Goal: Task Accomplishment & Management: Use online tool/utility

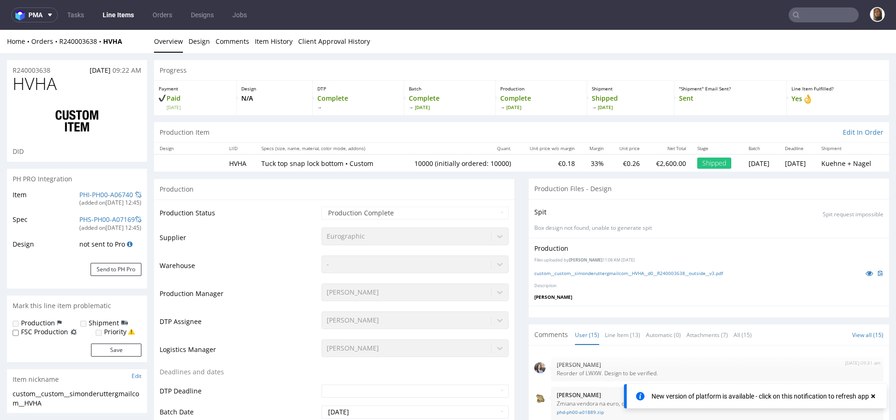
click at [840, 13] on input "text" at bounding box center [823, 14] width 70 height 15
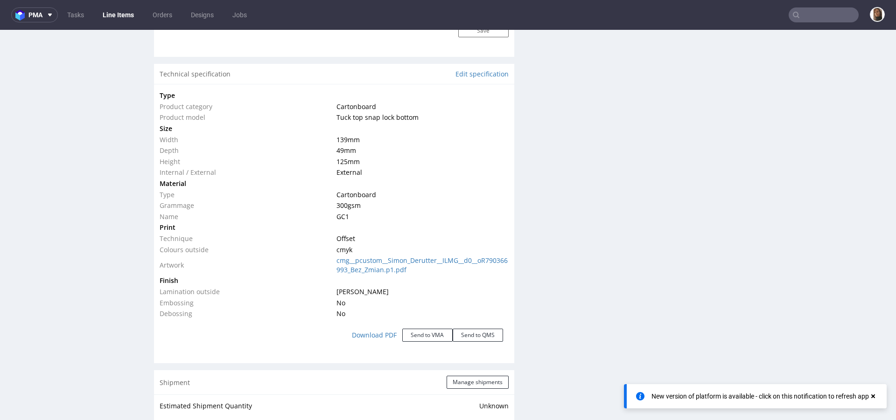
scroll to position [429, 0]
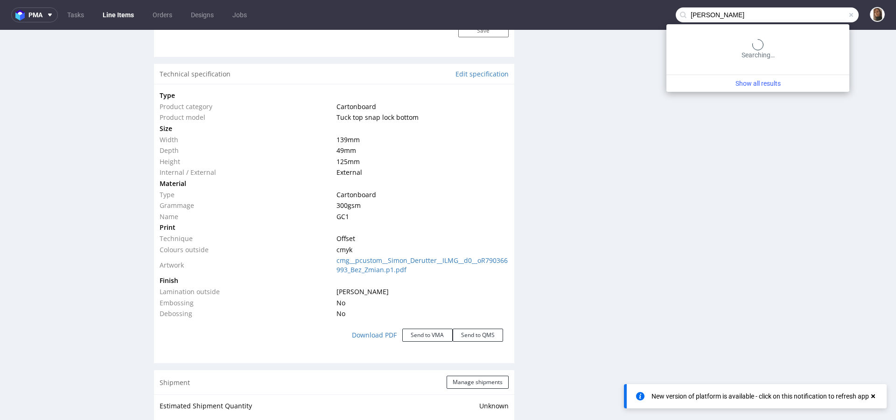
type input "hannes geng"
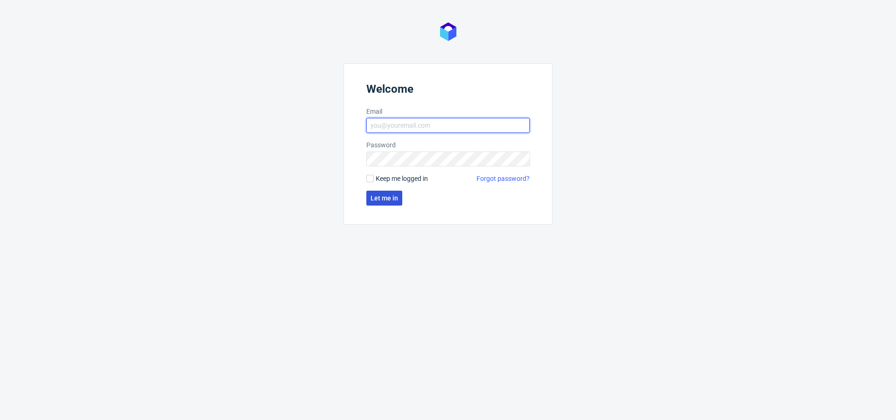
type input "[PERSON_NAME][EMAIL_ADDRESS][PERSON_NAME][DOMAIN_NAME]"
click at [371, 201] on span "Let me in" at bounding box center [384, 198] width 28 height 7
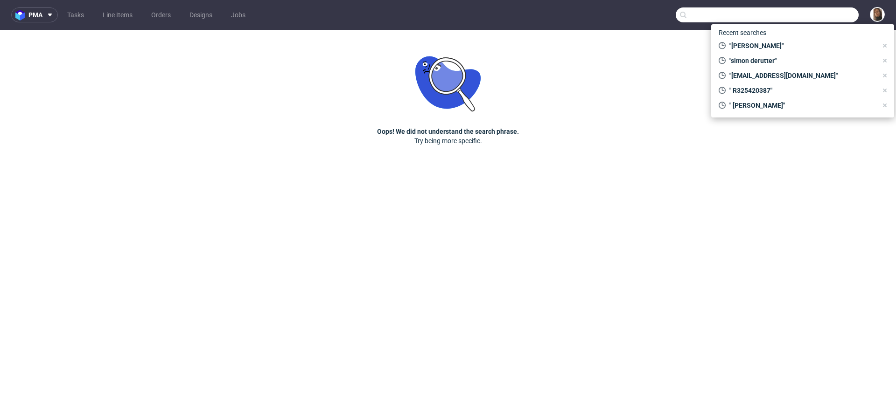
click at [814, 14] on input "text" at bounding box center [766, 14] width 183 height 15
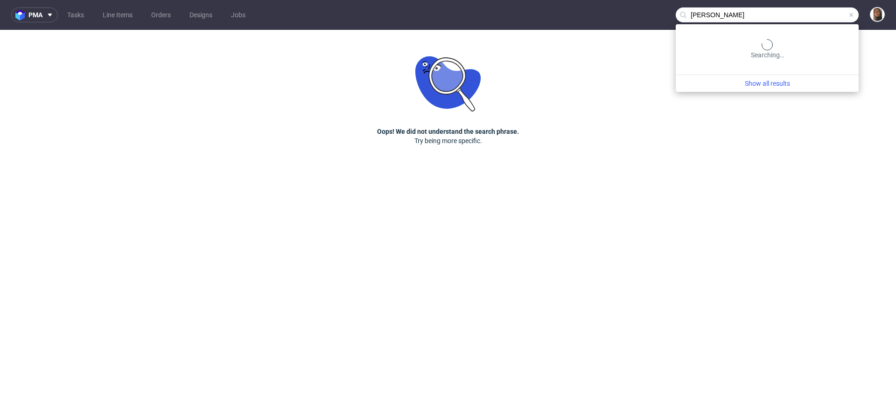
type input "hannes geng"
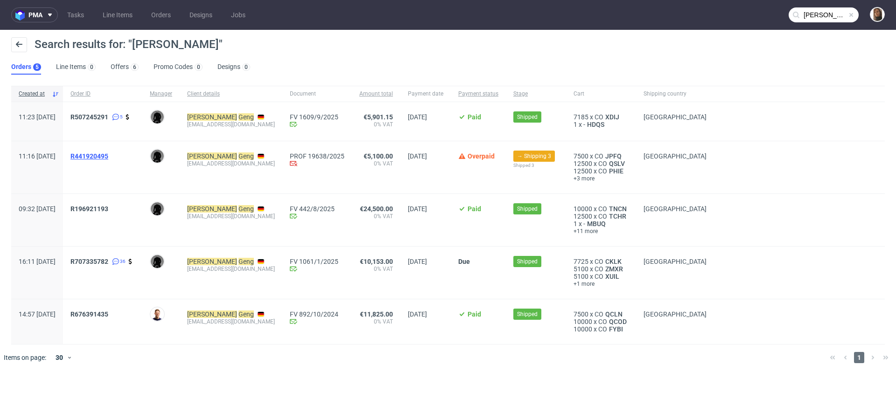
click at [108, 154] on span "R441920495" at bounding box center [89, 156] width 38 height 7
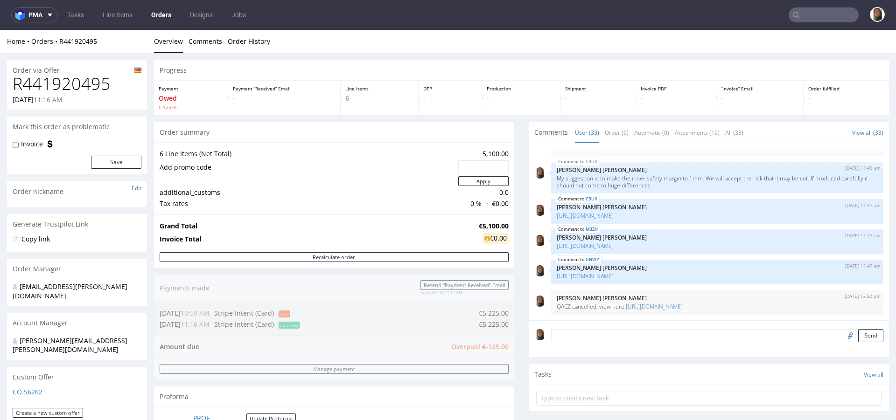
click at [210, 74] on div "Progress" at bounding box center [521, 70] width 735 height 21
copy link "R441920495"
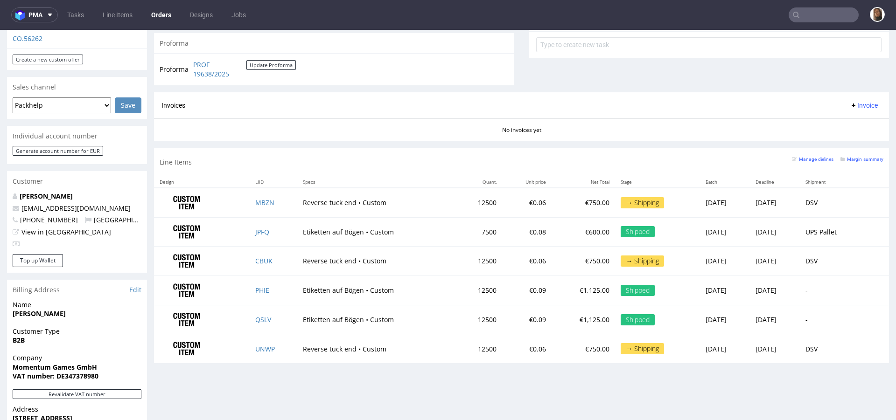
scroll to position [355, 0]
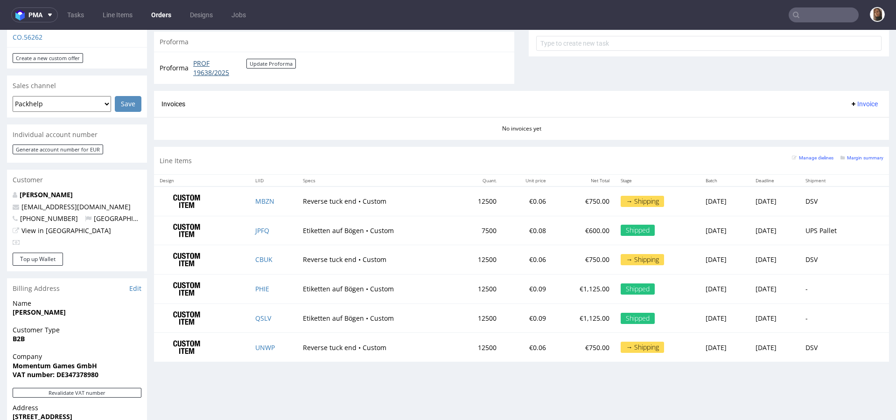
click at [202, 73] on link "PROF 19638/2025" at bounding box center [219, 68] width 53 height 18
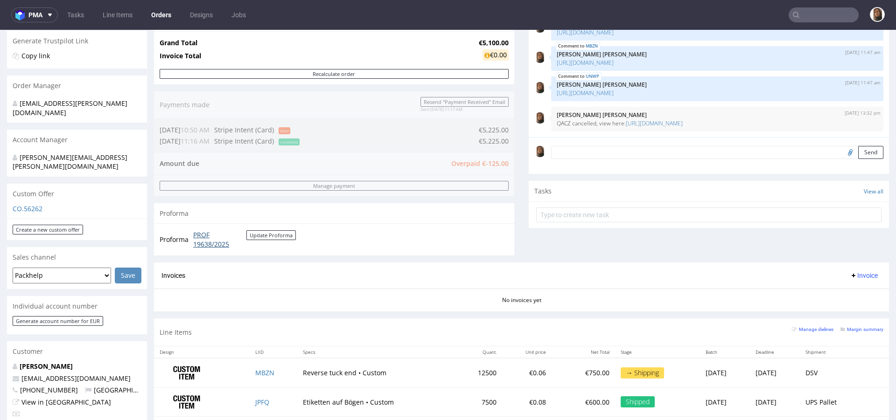
scroll to position [185, 0]
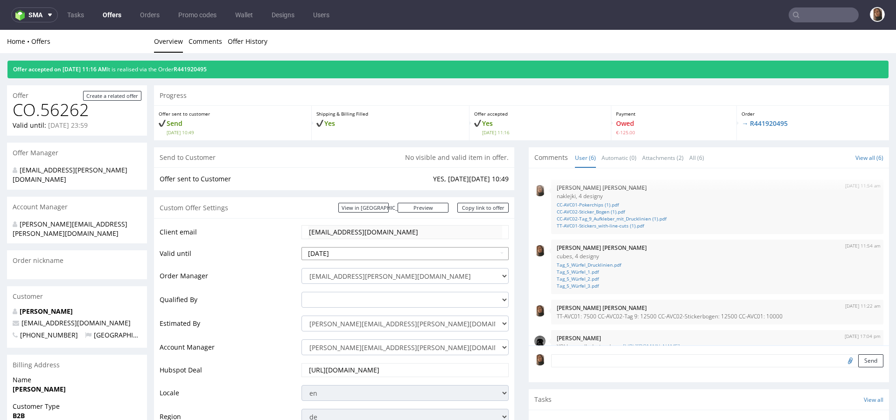
scroll to position [76, 0]
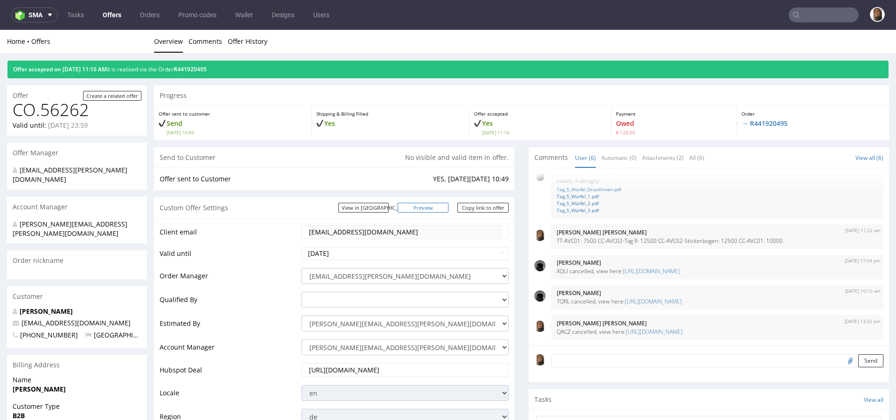
click at [425, 209] on link "Preview" at bounding box center [422, 208] width 51 height 10
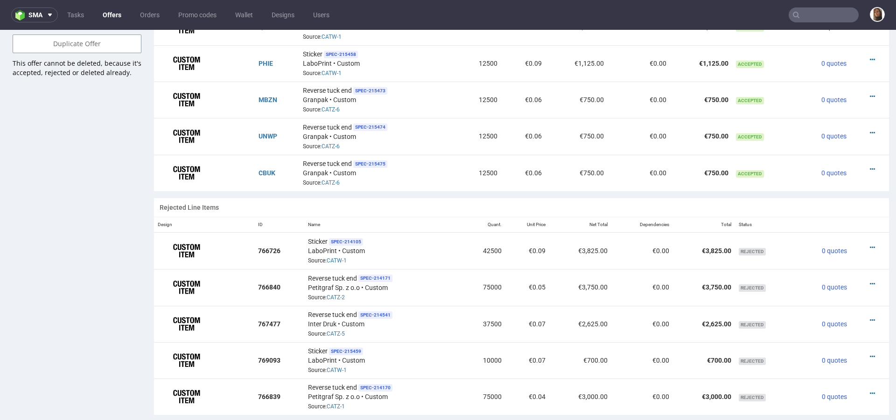
scroll to position [682, 0]
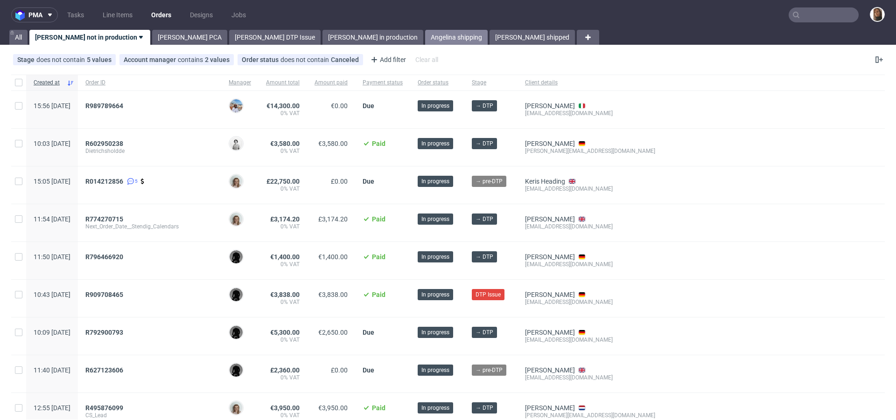
click at [425, 38] on link "Angelina shipping" at bounding box center [456, 37] width 63 height 15
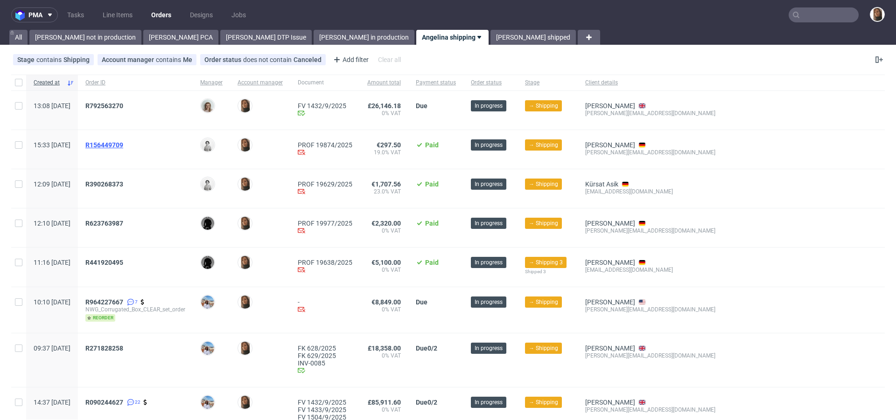
click at [123, 144] on span "R156449709" at bounding box center [104, 144] width 38 height 7
click at [134, 180] on div "R390268373" at bounding box center [135, 188] width 115 height 39
click at [123, 184] on span "R390268373" at bounding box center [104, 184] width 38 height 7
click at [123, 223] on span "R623763987" at bounding box center [104, 223] width 38 height 7
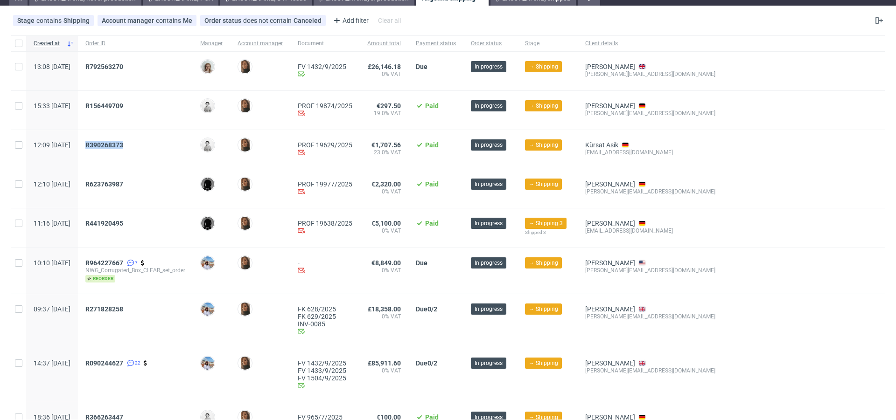
scroll to position [38, 0]
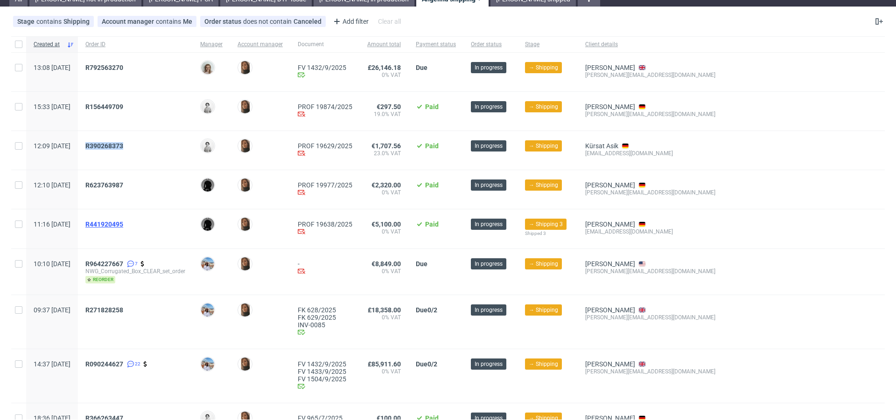
click at [123, 221] on span "R441920495" at bounding box center [104, 224] width 38 height 7
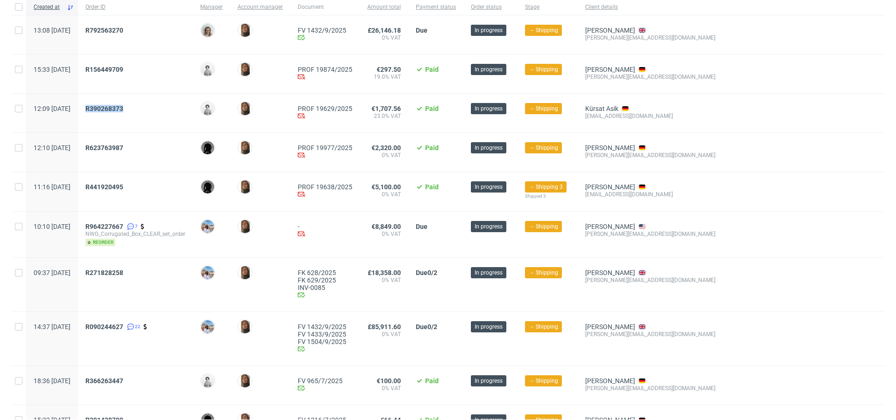
scroll to position [0, 0]
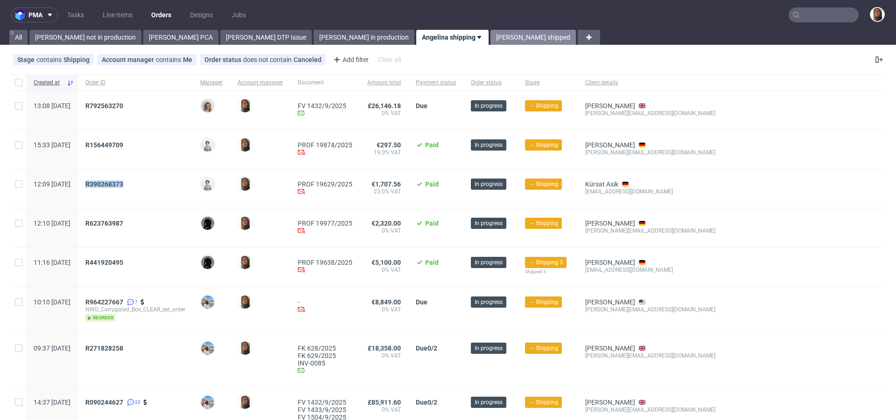
click at [490, 30] on link "[PERSON_NAME] shipped" at bounding box center [532, 37] width 85 height 15
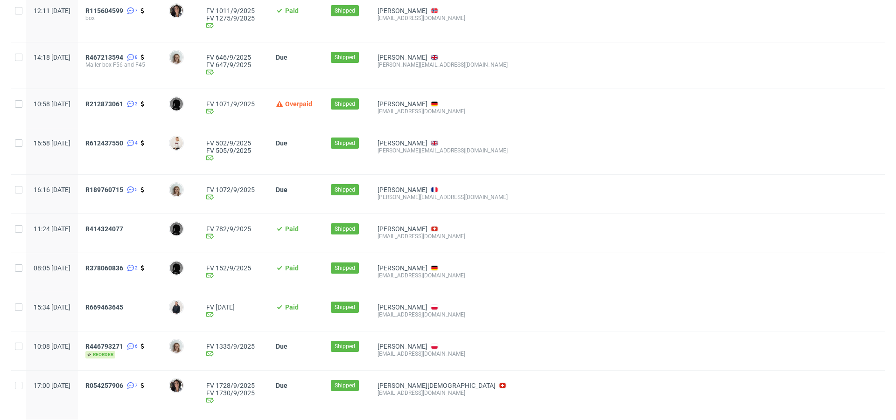
scroll to position [588, 0]
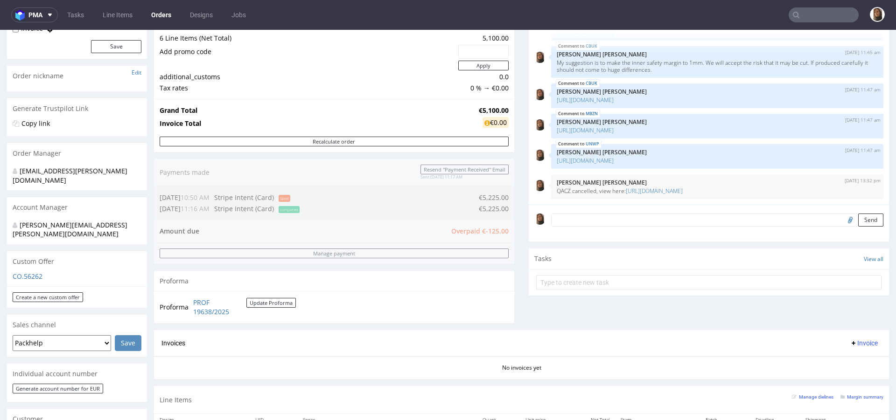
scroll to position [383, 0]
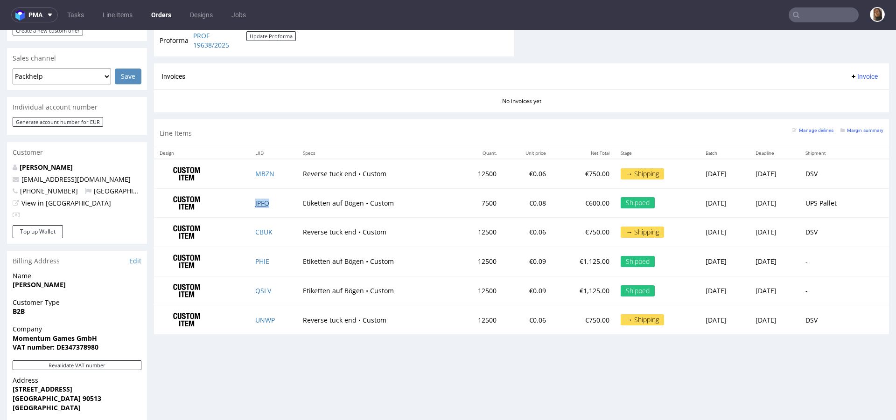
click at [262, 201] on link "JPFQ" at bounding box center [262, 203] width 14 height 9
click at [259, 258] on link "PHIE" at bounding box center [262, 261] width 14 height 9
click at [256, 287] on link "QSLV" at bounding box center [263, 290] width 16 height 9
click at [424, 330] on td "Reverse tuck end • Custom" at bounding box center [376, 320] width 159 height 29
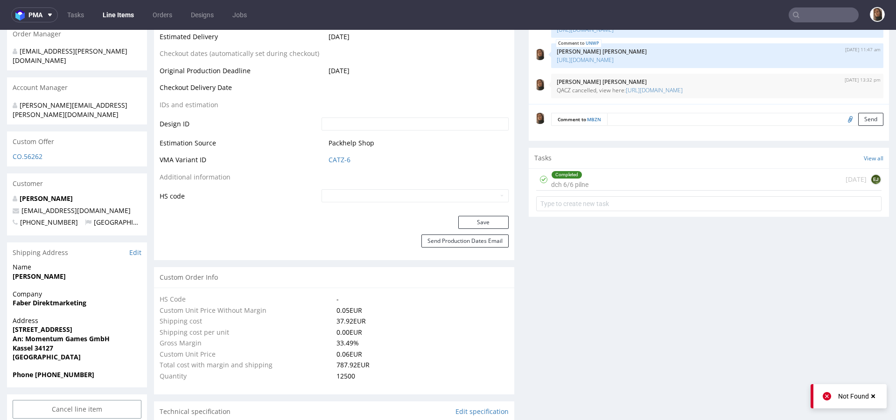
scroll to position [1208, 0]
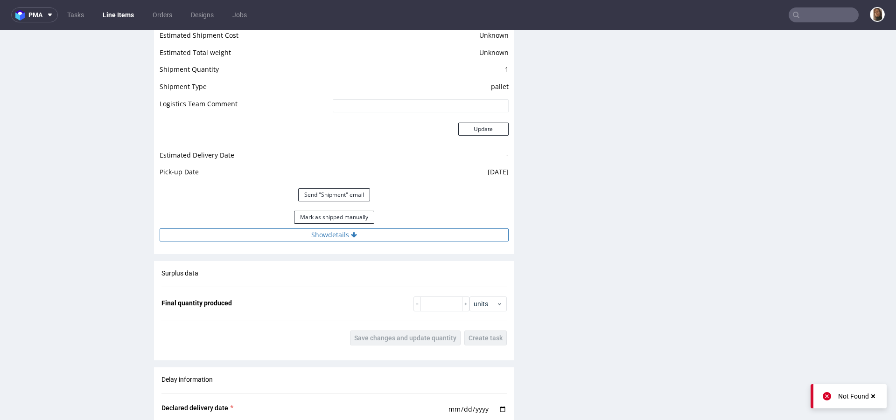
click at [334, 237] on button "Show details" at bounding box center [334, 235] width 349 height 13
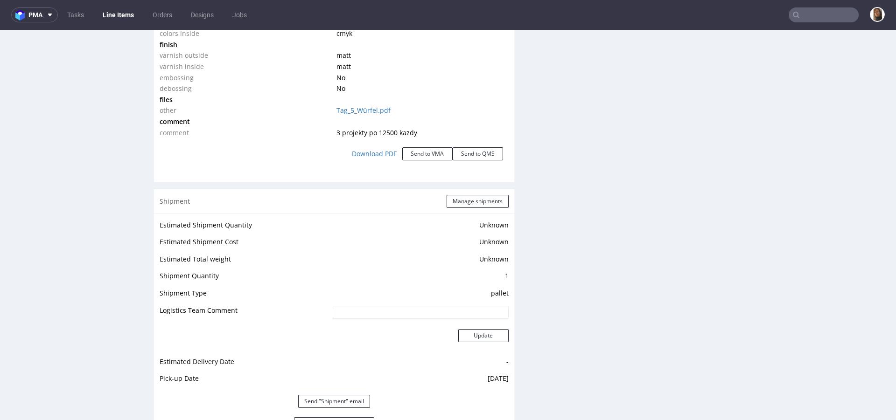
scroll to position [0, 0]
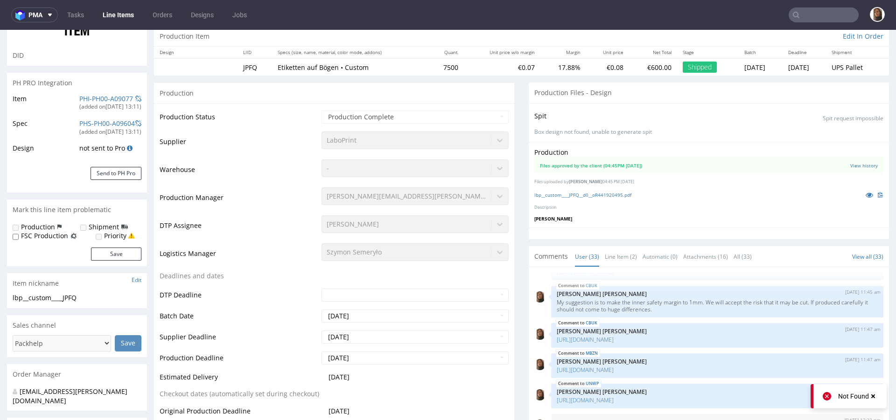
scroll to position [117, 0]
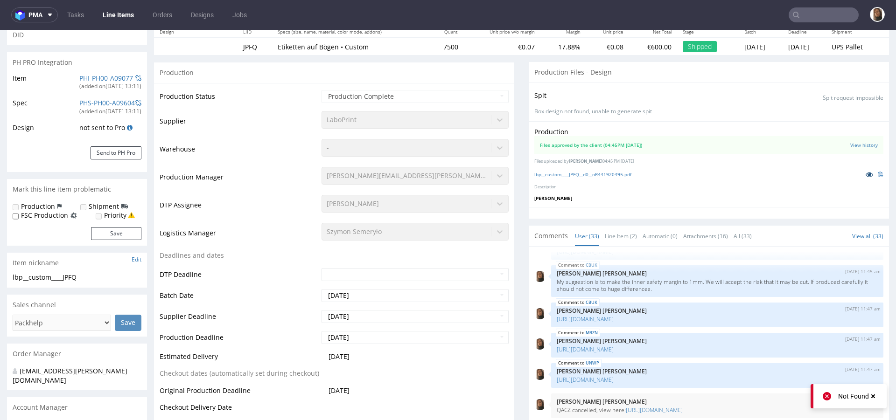
click at [865, 172] on icon at bounding box center [868, 174] width 7 height 7
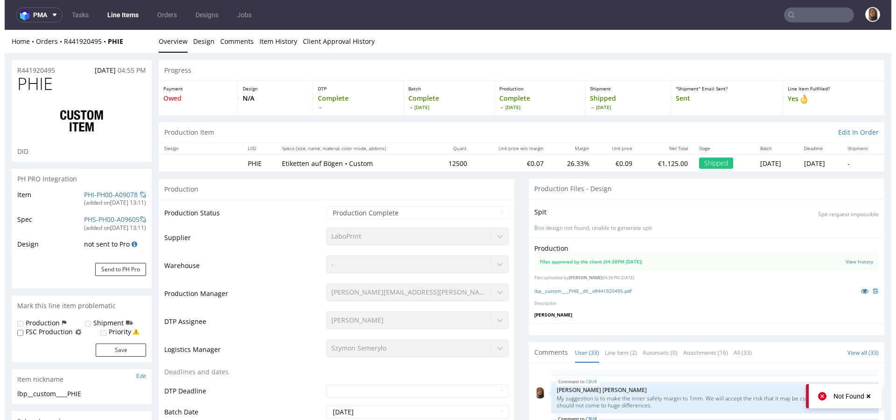
scroll to position [1144, 0]
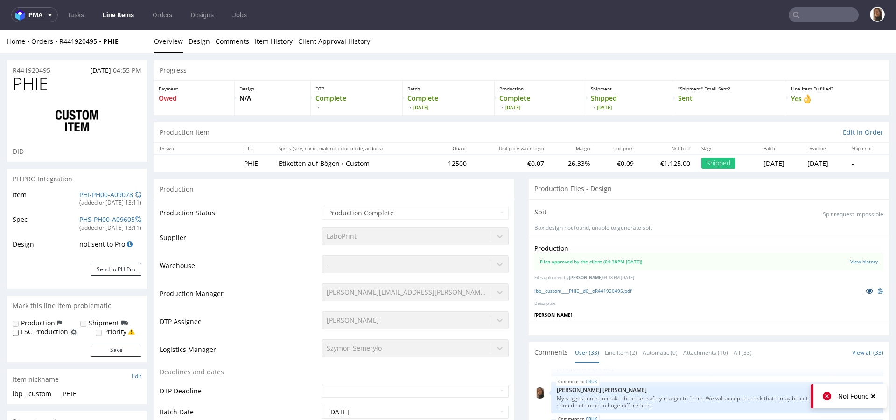
click at [865, 290] on icon at bounding box center [868, 291] width 7 height 7
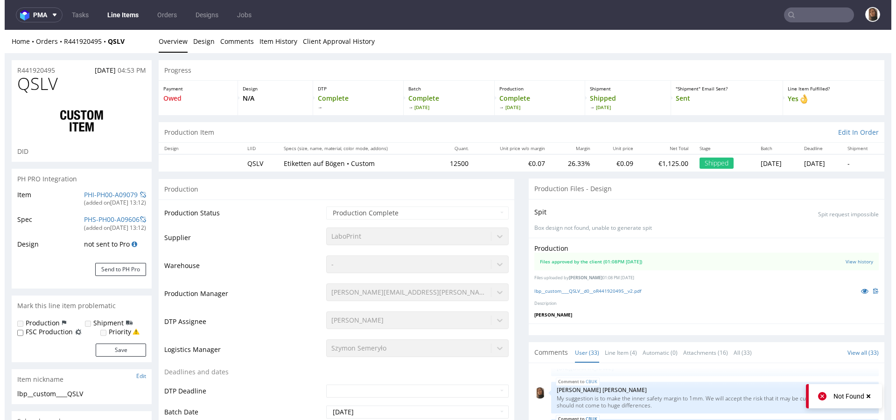
scroll to position [1144, 0]
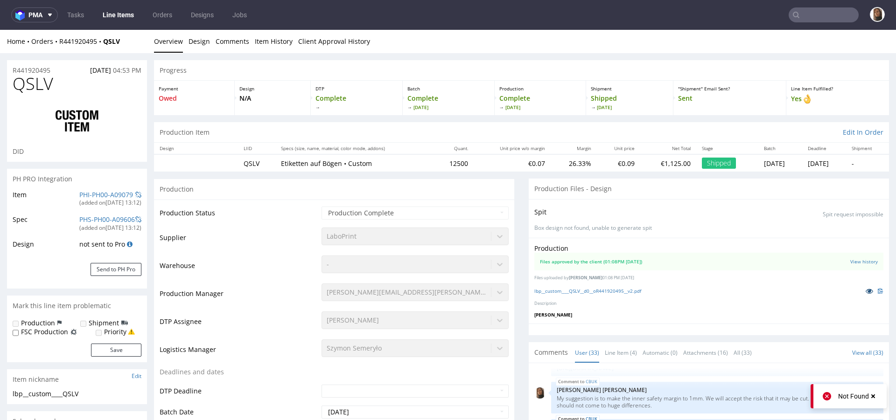
click at [865, 289] on icon at bounding box center [868, 291] width 7 height 7
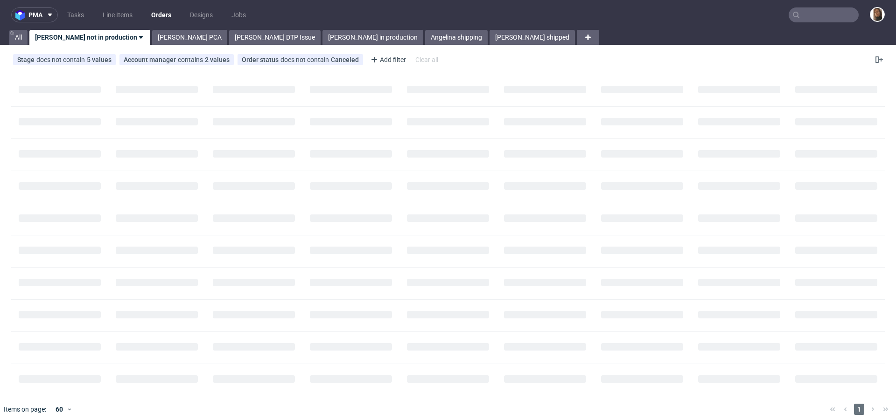
click at [838, 9] on input "text" at bounding box center [823, 14] width 70 height 15
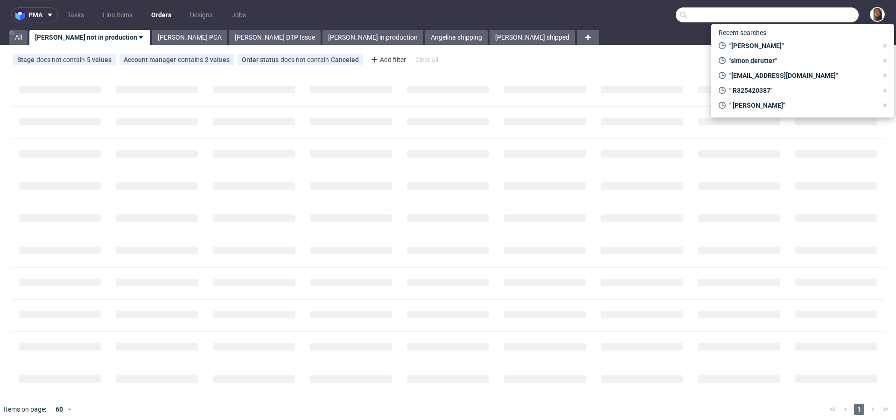
paste input "victoria@chouaucarre.com"
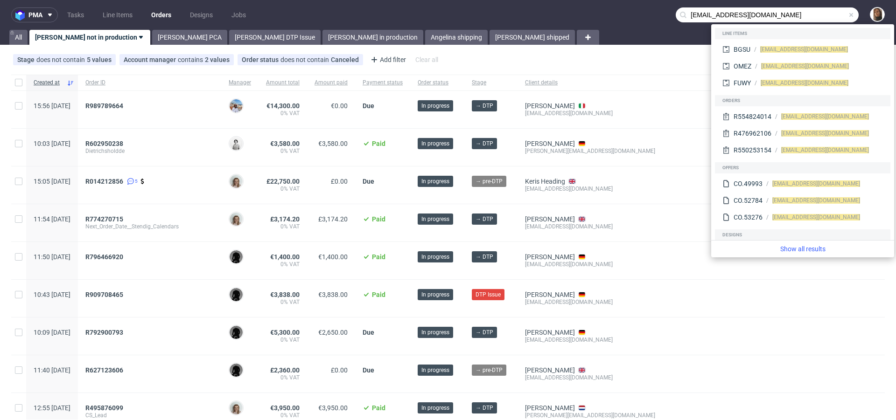
drag, startPoint x: 702, startPoint y: 16, endPoint x: 642, endPoint y: 15, distance: 59.3
click at [642, 16] on nav "pma Tasks Line Items Orders Designs Jobs victoria@chouaucarre.com" at bounding box center [448, 15] width 896 height 30
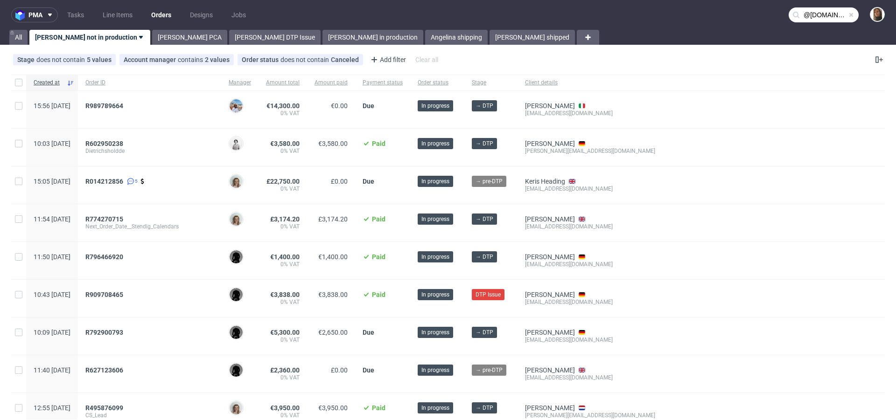
type input "@chouaucarre.com"
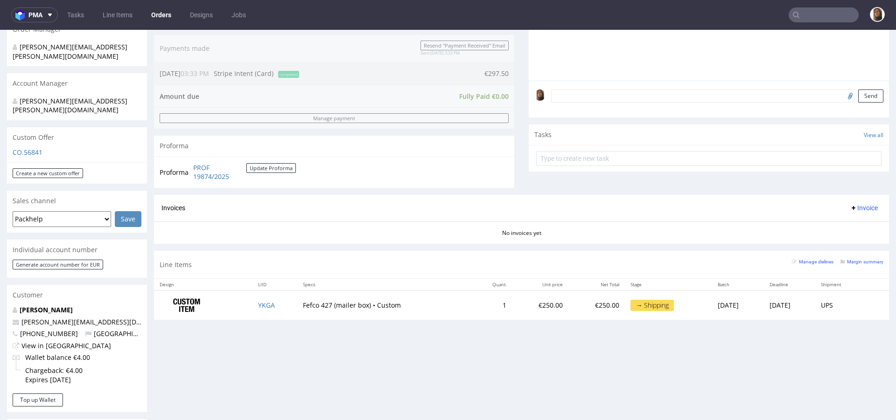
scroll to position [239, 0]
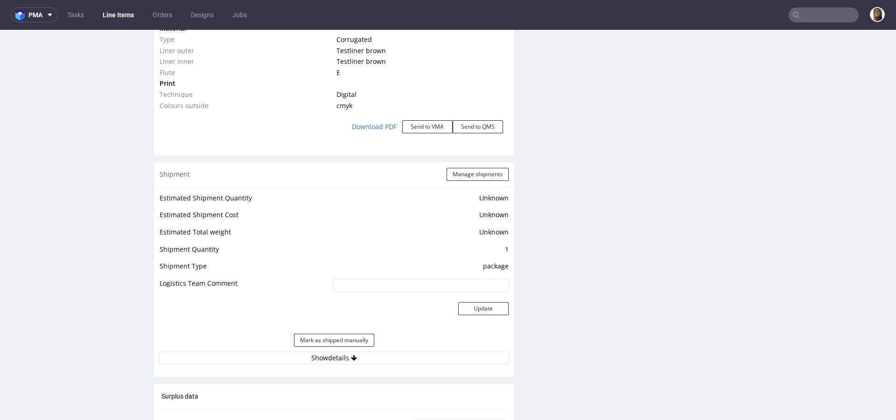
scroll to position [1081, 0]
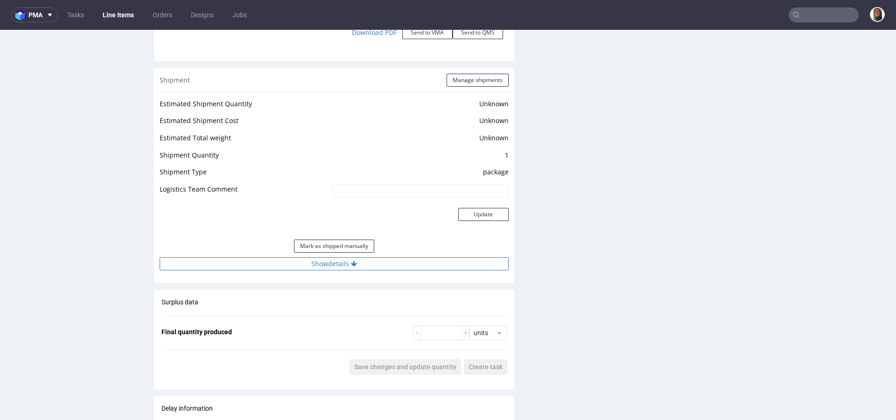
click at [318, 261] on button "Show details" at bounding box center [334, 263] width 349 height 13
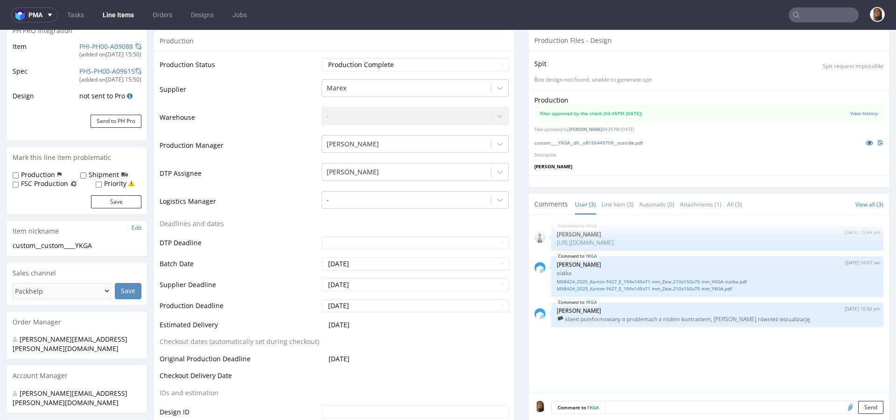
scroll to position [178, 0]
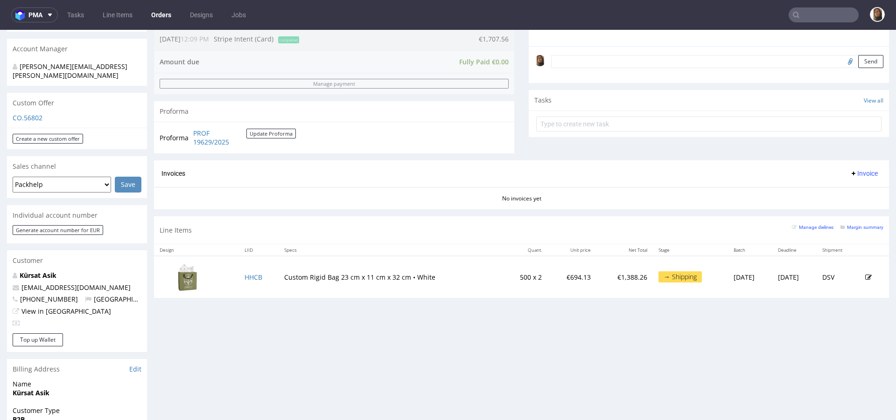
scroll to position [167, 0]
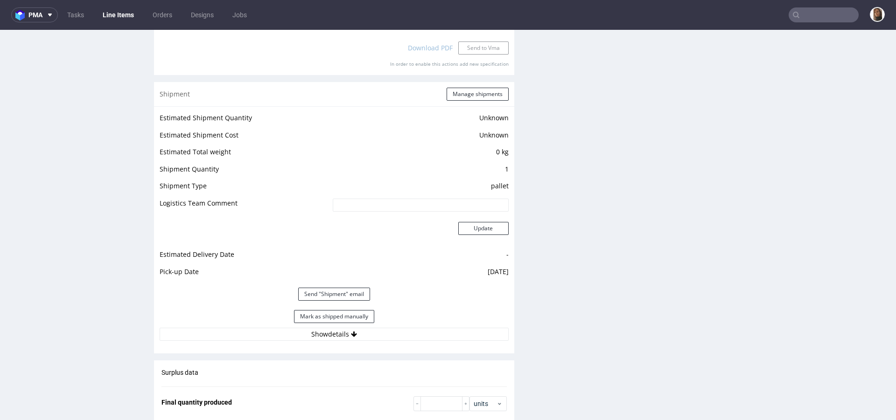
scroll to position [1046, 0]
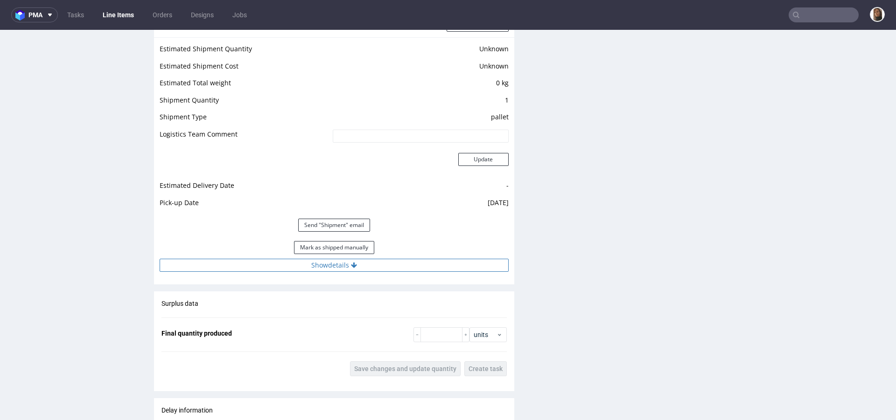
click at [328, 259] on button "Show details" at bounding box center [334, 265] width 349 height 13
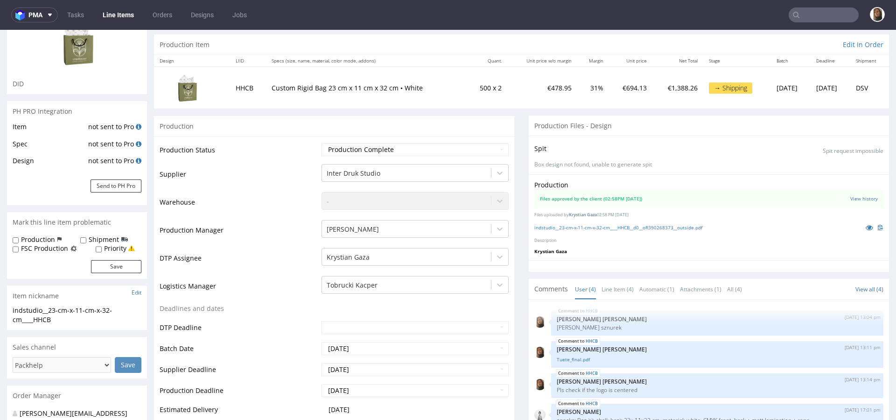
scroll to position [0, 0]
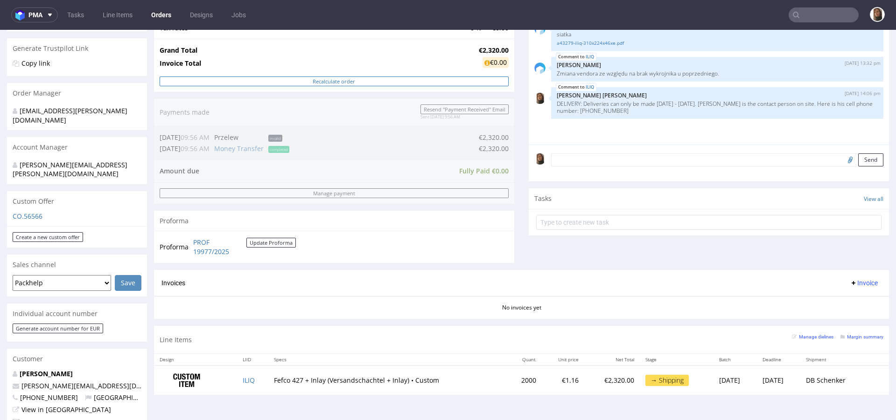
scroll to position [272, 0]
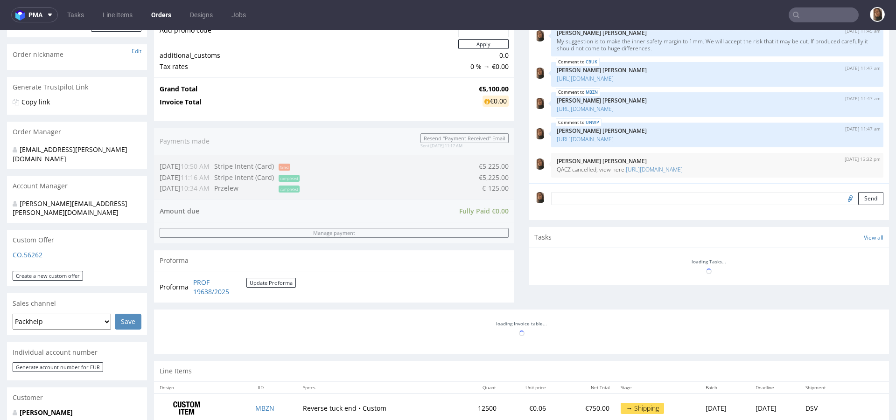
scroll to position [282, 0]
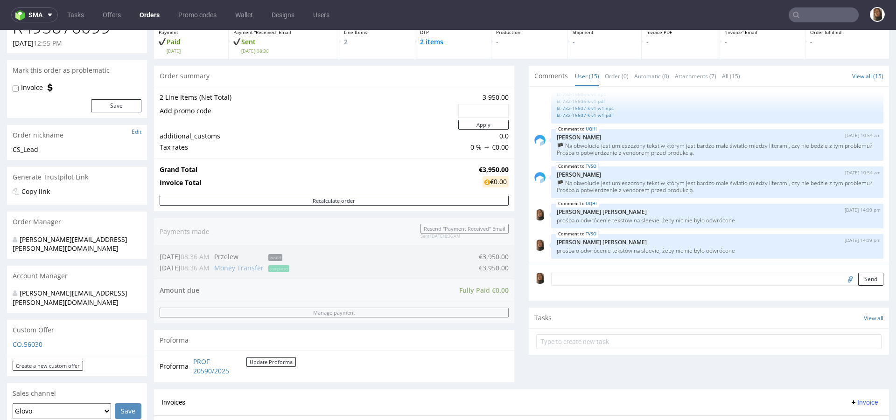
scroll to position [522, 0]
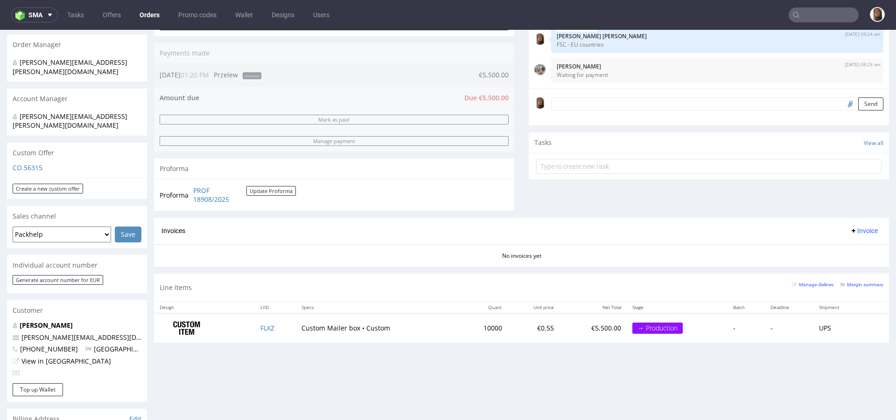
scroll to position [213, 0]
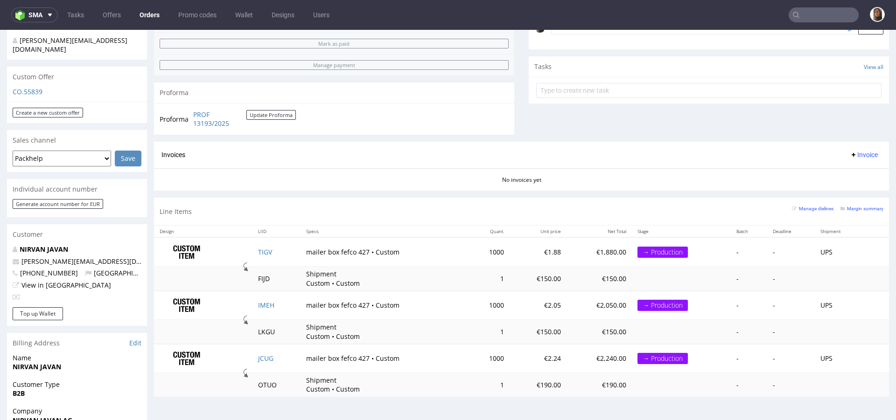
scroll to position [313, 0]
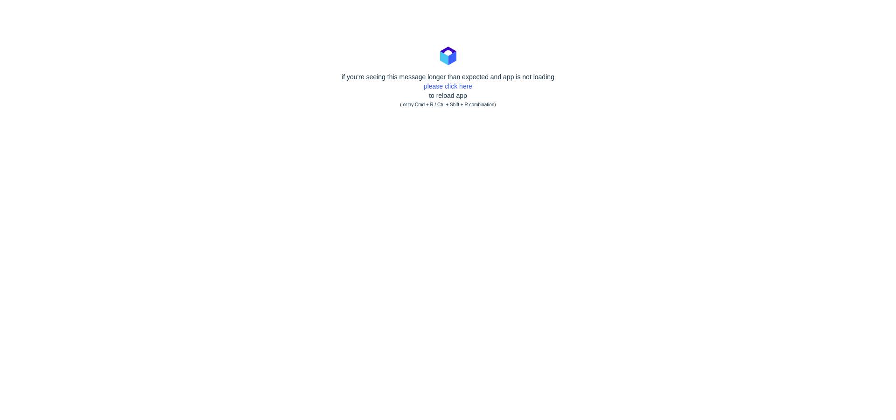
click at [452, 90] on div "if you're seeing this message longer than expected and app is not loading pleas…" at bounding box center [448, 90] width 896 height 37
click at [451, 88] on link "please click here" at bounding box center [448, 86] width 49 height 7
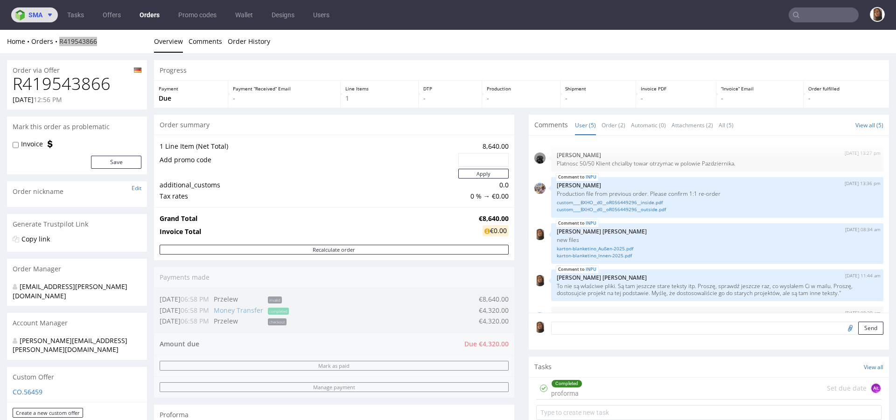
click at [30, 16] on span "sma" at bounding box center [35, 15] width 14 height 7
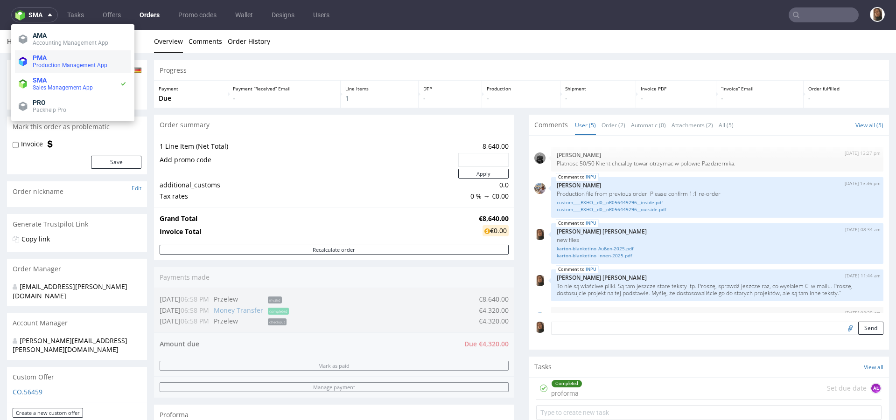
click at [44, 63] on span "Production Management App" at bounding box center [70, 65] width 75 height 7
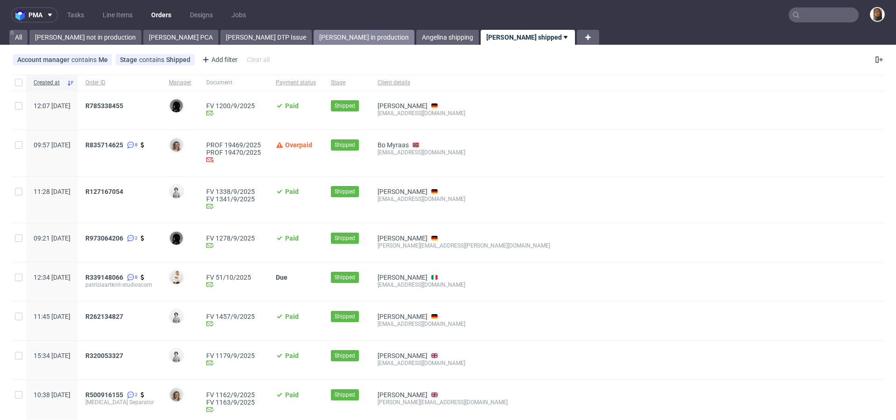
click at [313, 37] on link "[PERSON_NAME] in production" at bounding box center [363, 37] width 101 height 15
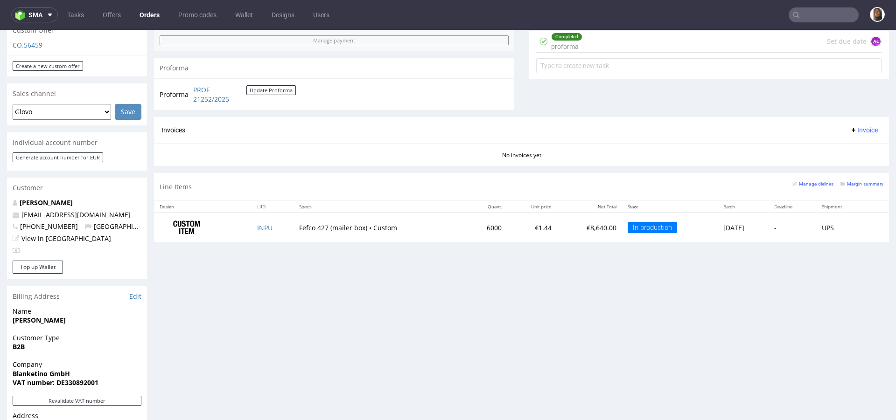
scroll to position [380, 0]
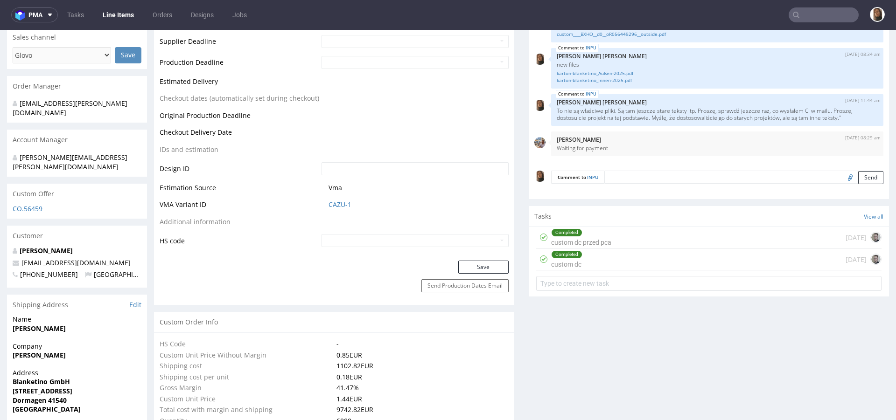
scroll to position [239, 0]
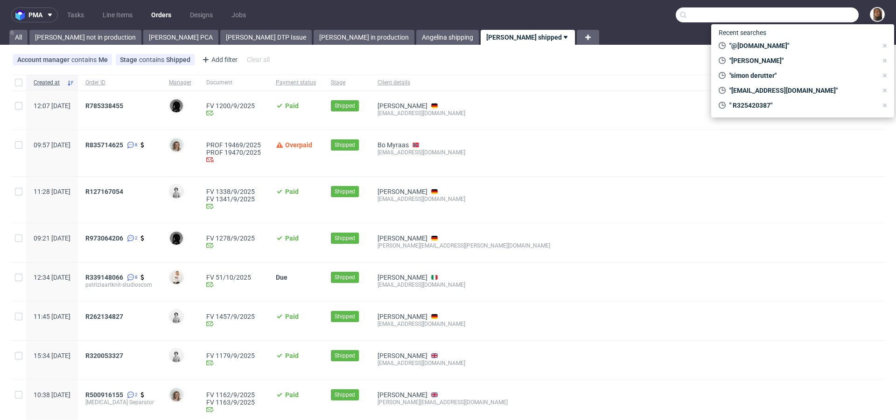
click at [824, 12] on input "text" at bounding box center [766, 14] width 183 height 15
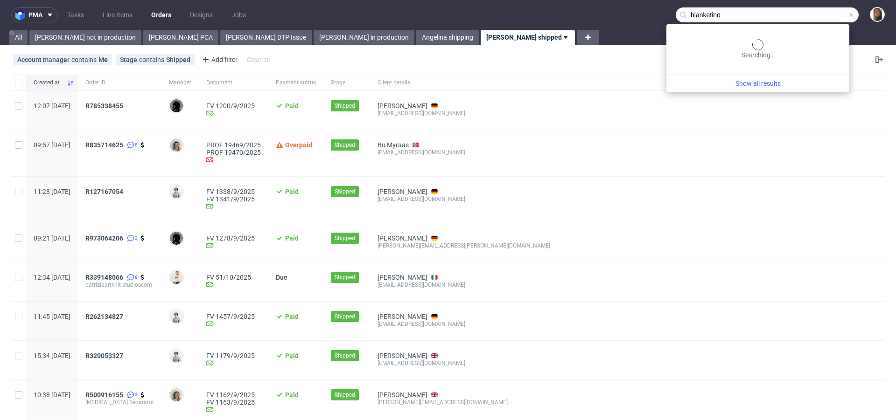
type input "blanketino"
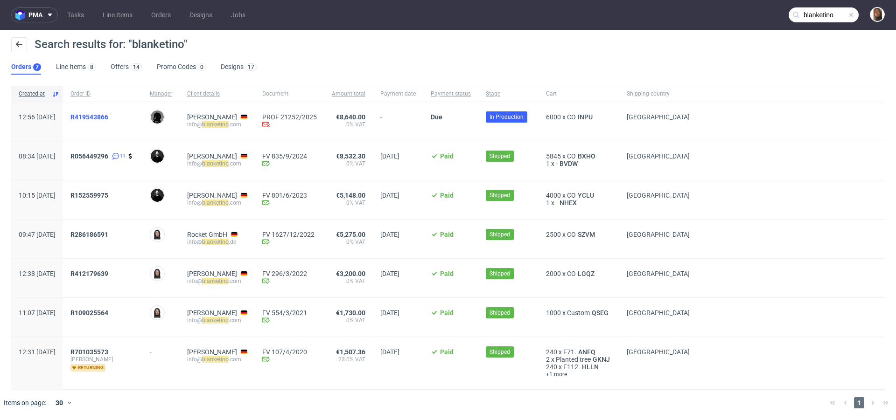
click at [108, 119] on span "R419543866" at bounding box center [89, 116] width 38 height 7
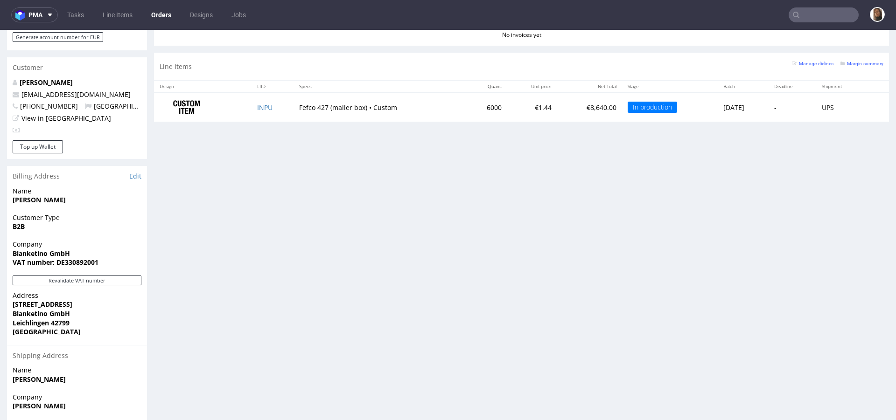
scroll to position [449, 0]
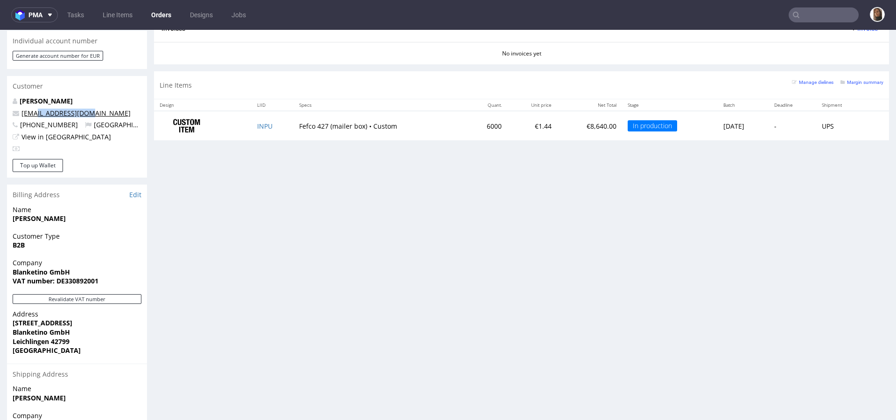
drag, startPoint x: 93, startPoint y: 92, endPoint x: 34, endPoint y: 96, distance: 58.9
click at [34, 109] on p "[EMAIL_ADDRESS][DOMAIN_NAME]" at bounding box center [77, 113] width 129 height 9
click at [829, 5] on nav "pma Tasks Line Items Orders Designs Jobs" at bounding box center [448, 15] width 896 height 30
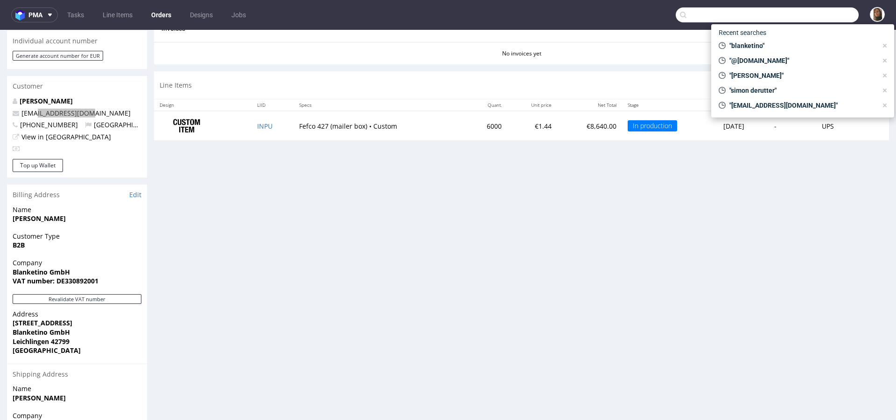
click at [830, 13] on input "text" at bounding box center [766, 14] width 183 height 15
paste input "[PERSON_NAME]"
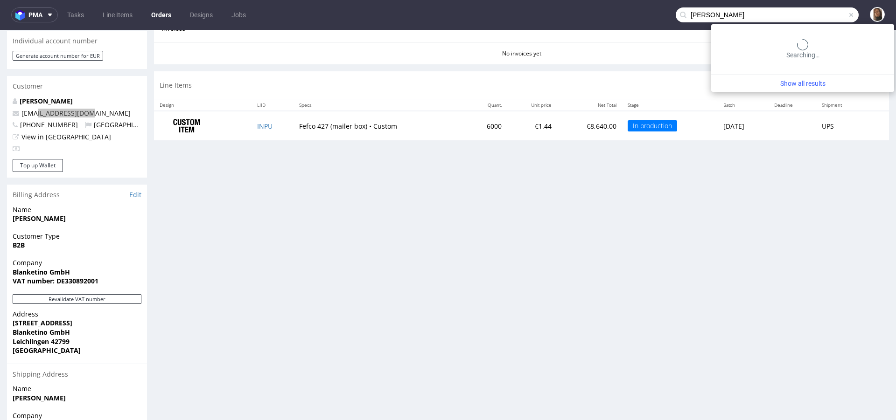
type input "[PERSON_NAME]"
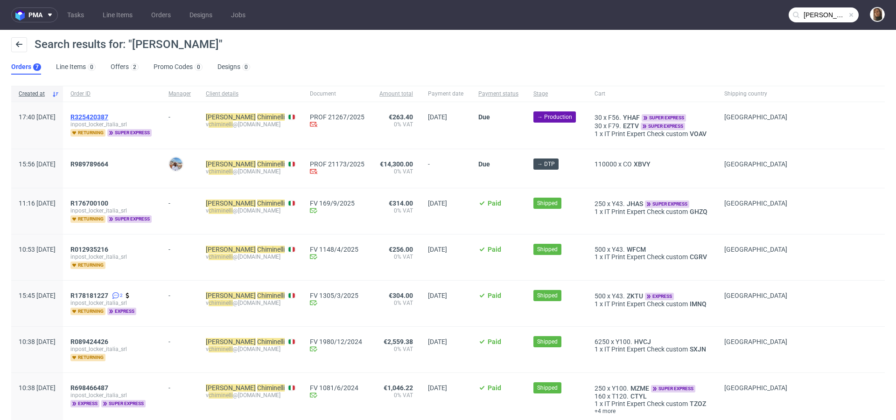
click at [108, 117] on span "R325420387" at bounding box center [89, 116] width 38 height 7
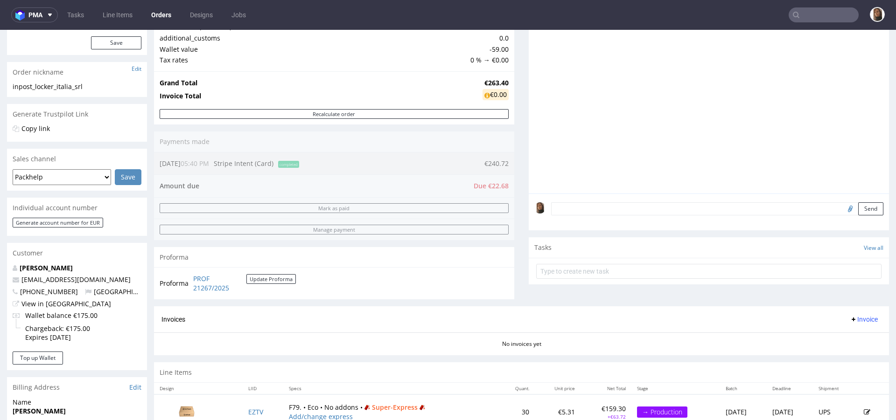
scroll to position [230, 0]
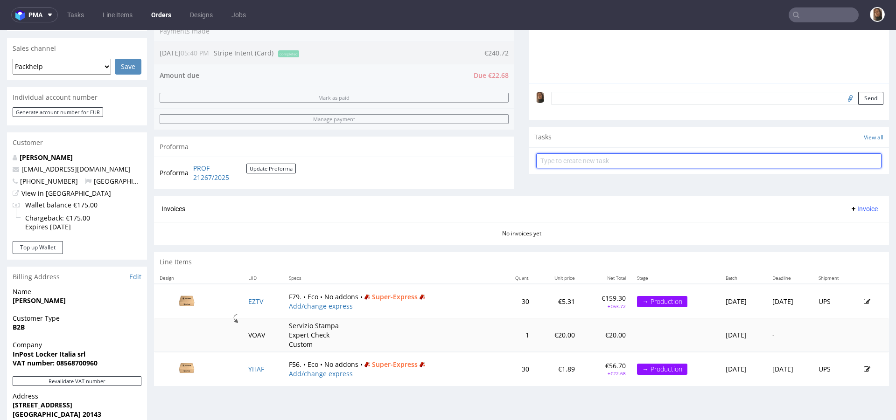
click at [601, 162] on input "text" at bounding box center [708, 160] width 345 height 15
type input "payment link"
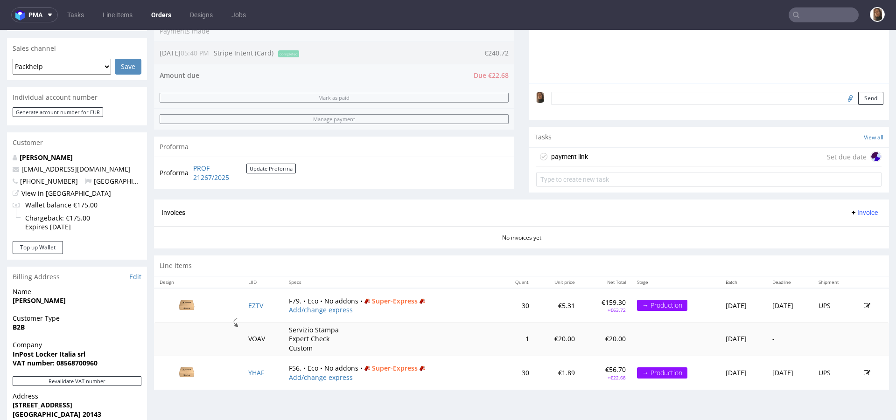
click at [682, 153] on div "payment link Set due date" at bounding box center [708, 157] width 345 height 19
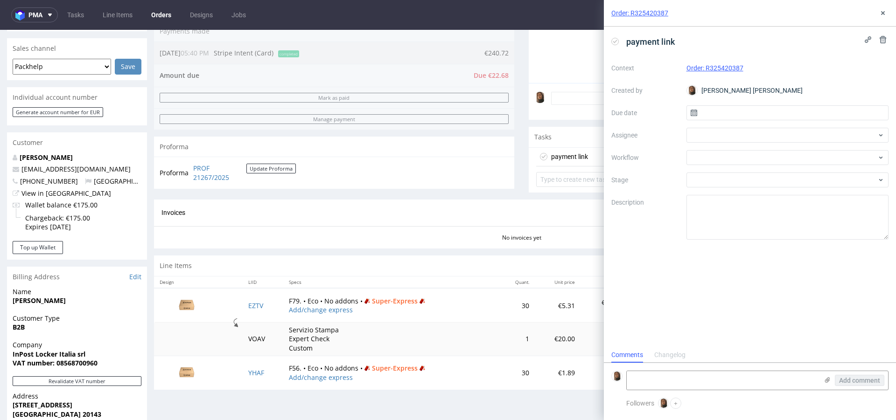
scroll to position [7, 0]
click at [709, 132] on div at bounding box center [787, 135] width 202 height 15
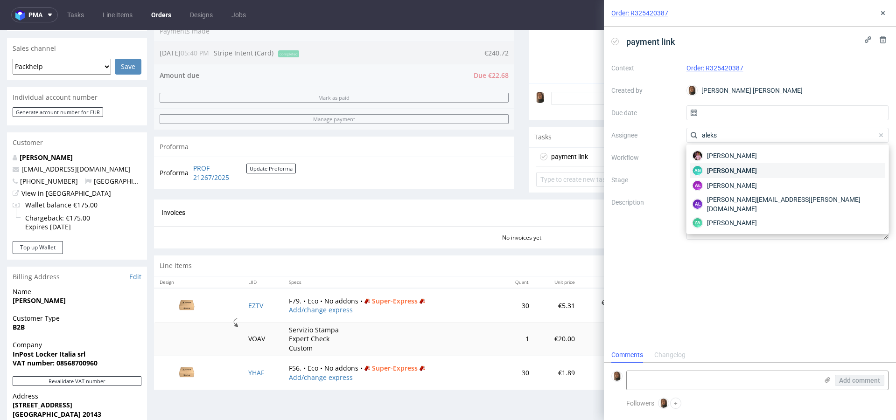
type input "aleks"
click at [723, 170] on span "[PERSON_NAME]" at bounding box center [732, 170] width 50 height 9
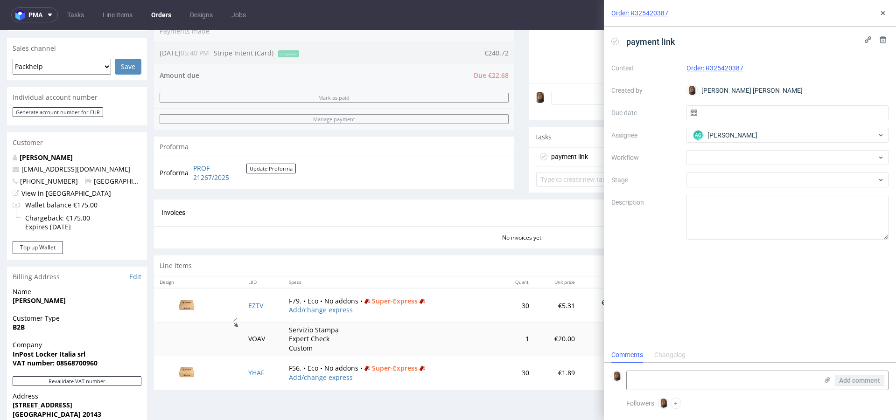
click at [731, 126] on div "Context Order: R325420387 Created by [PERSON_NAME] [PERSON_NAME] Due date Assig…" at bounding box center [749, 150] width 277 height 179
click at [732, 134] on span "[PERSON_NAME]" at bounding box center [732, 135] width 50 height 9
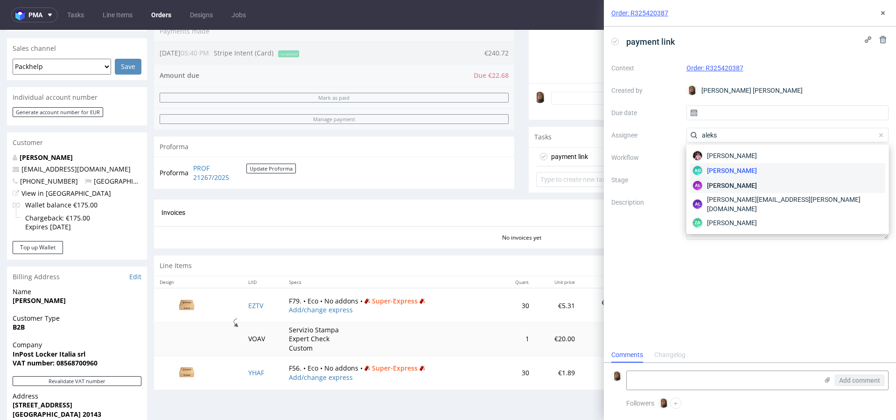
type input "aleks"
click at [760, 179] on div "AŁ [PERSON_NAME]" at bounding box center [787, 185] width 195 height 15
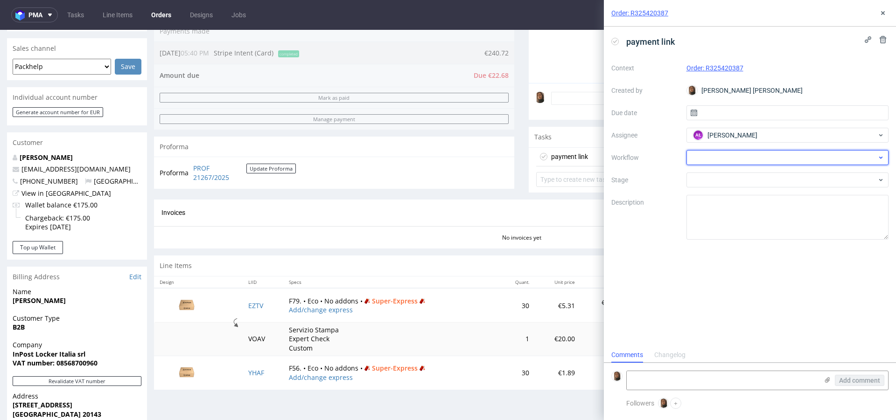
click at [753, 159] on div at bounding box center [787, 157] width 202 height 15
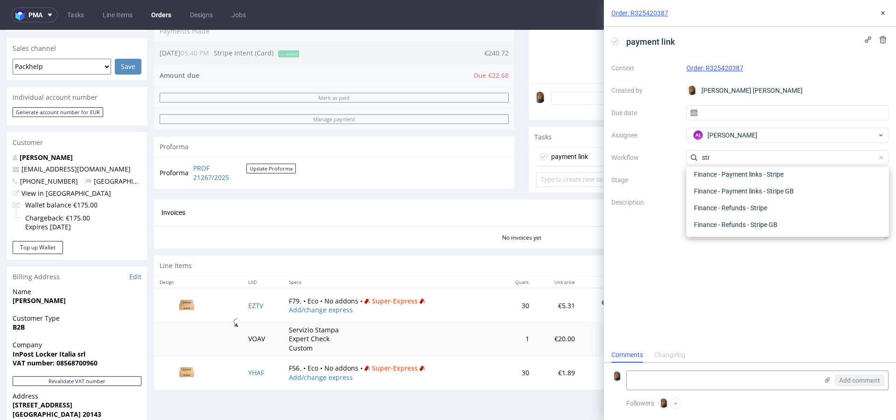
scroll to position [17, 0]
type input "stri"
click at [794, 174] on div "Finance - Payment links - Stripe" at bounding box center [787, 174] width 195 height 17
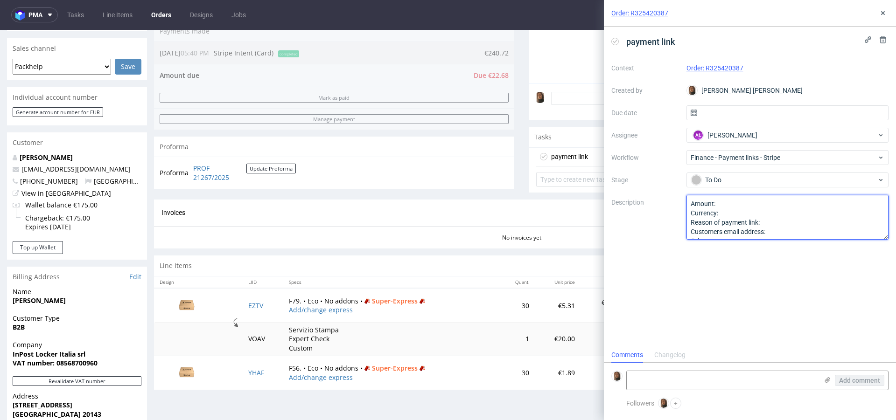
click at [732, 205] on textarea "Amount: Currency: Reason of payment link: Customers email address: Other:" at bounding box center [787, 217] width 202 height 45
click at [734, 216] on textarea "Amount: Currency: Reason of payment link: Customers email address: Other:" at bounding box center [787, 217] width 202 height 45
click at [778, 223] on textarea "Amount: 22,68 Currency:EUR Reason of payment link: Customers email address: Oth…" at bounding box center [787, 217] width 202 height 45
click at [783, 230] on textarea "Amount: 22,68 Currency:EUR Reason of payment link: Customers email address: Oth…" at bounding box center [787, 217] width 202 height 45
paste textarea "[EMAIL_ADDRESS][DOMAIN_NAME]"
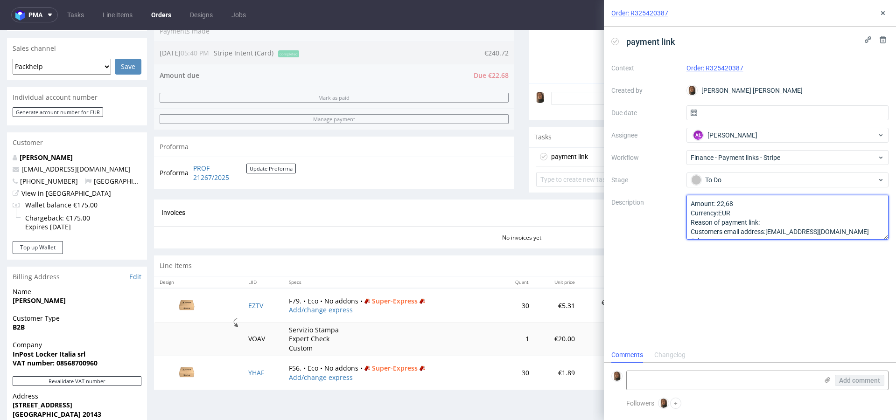
click at [778, 222] on textarea "Amount: 22,68 Currency:EUR Reason of payment link: Customers email address: Oth…" at bounding box center [787, 217] width 202 height 45
type textarea "Amount: 22,68 Currency:EUR Reason of payment link: dopłata za super express Cus…"
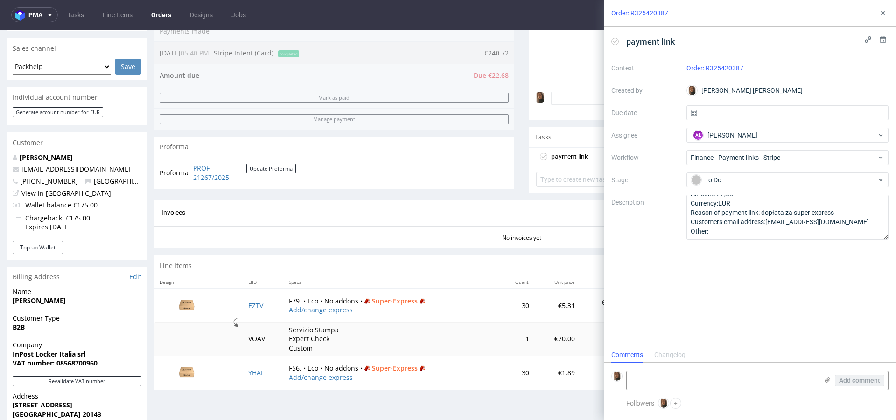
click at [889, 12] on div "Order: R325420387" at bounding box center [750, 13] width 292 height 27
click at [882, 12] on use at bounding box center [883, 13] width 4 height 4
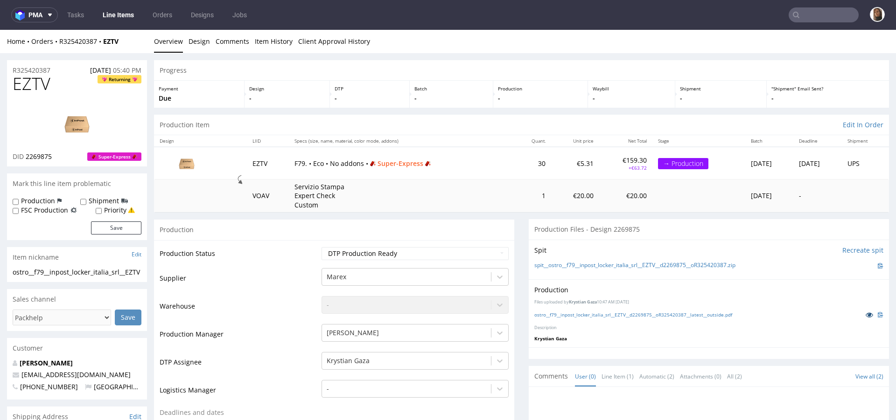
click at [865, 315] on icon at bounding box center [868, 315] width 7 height 7
click at [449, 101] on p "-" at bounding box center [451, 98] width 74 height 9
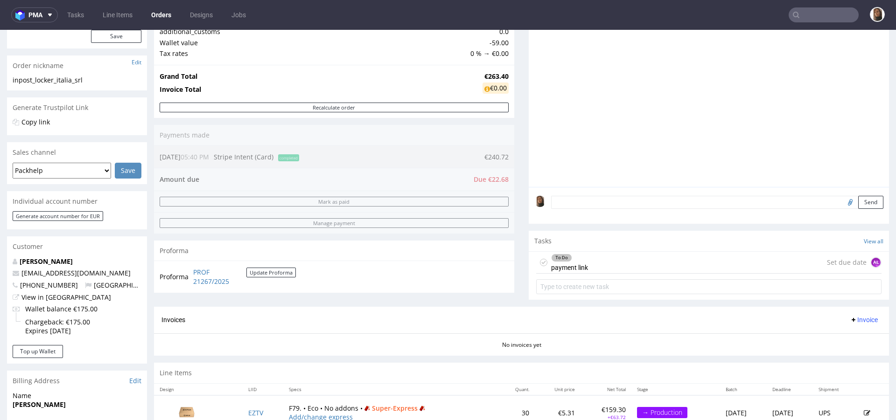
scroll to position [267, 0]
